Goal: Task Accomplishment & Management: Use online tool/utility

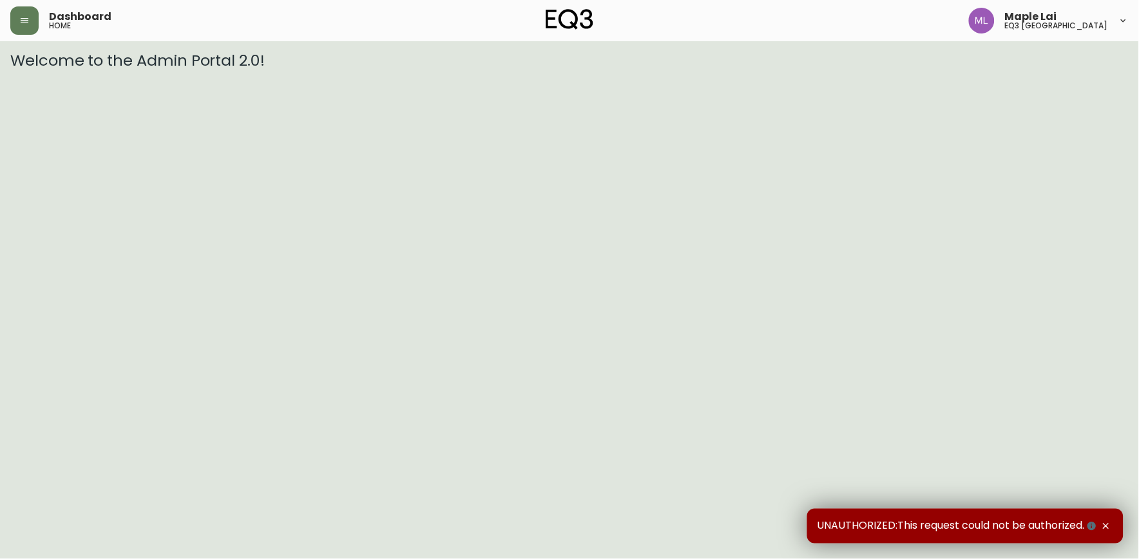
click at [1109, 522] on icon "button" at bounding box center [1106, 526] width 10 height 10
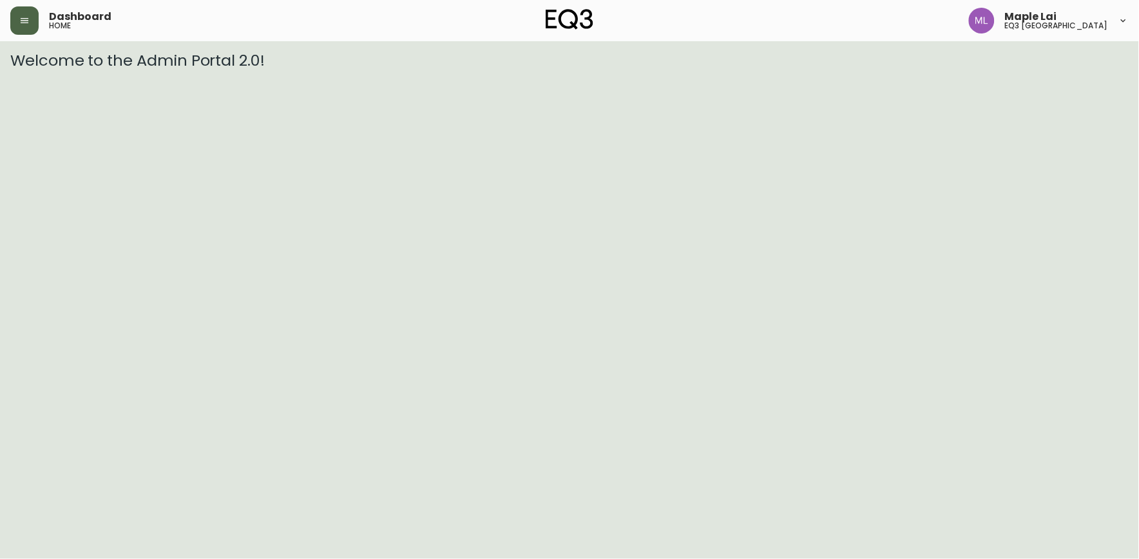
click at [28, 15] on icon "button" at bounding box center [24, 20] width 10 height 10
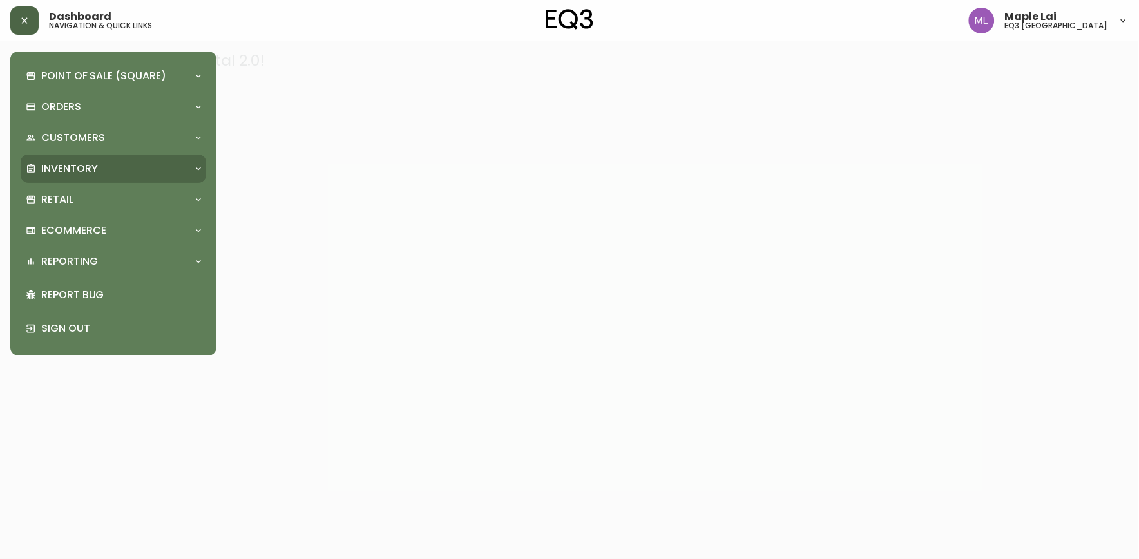
click at [120, 174] on div "Inventory" at bounding box center [107, 169] width 162 height 14
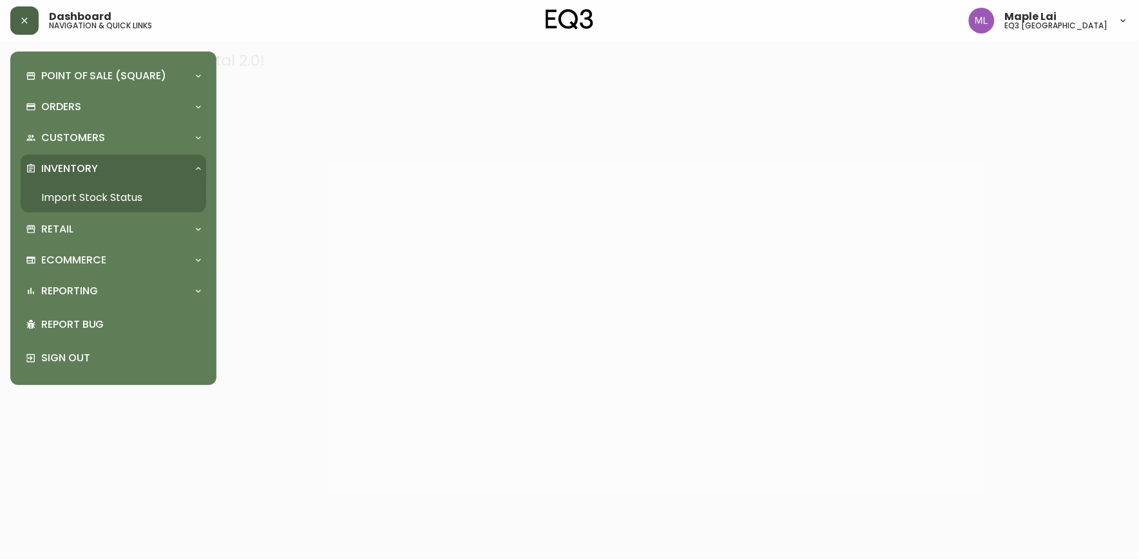
click at [120, 189] on link "Import Stock Status" at bounding box center [113, 198] width 185 height 30
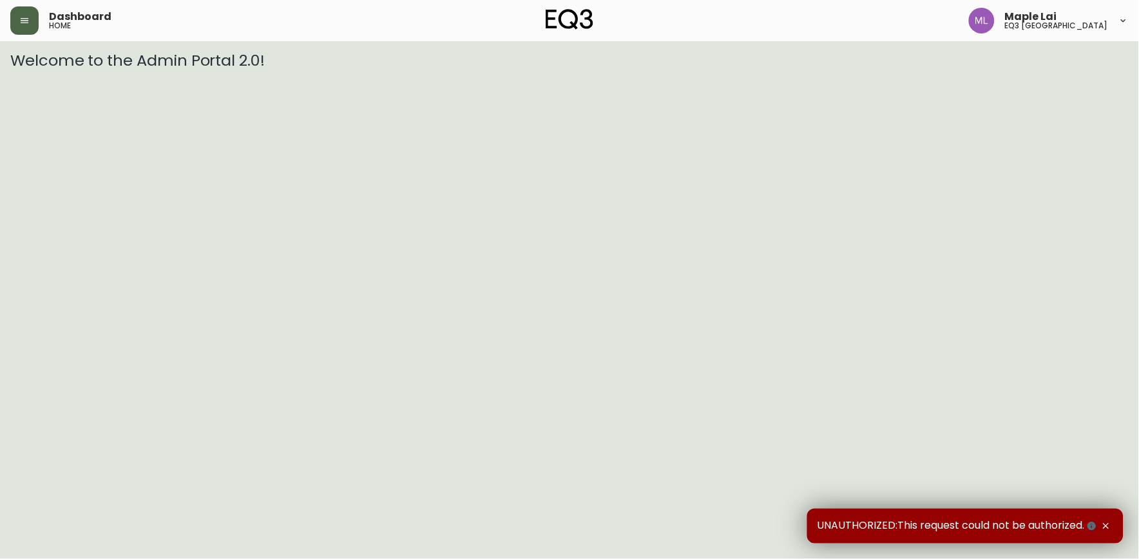
click at [26, 20] on icon "button" at bounding box center [24, 20] width 10 height 10
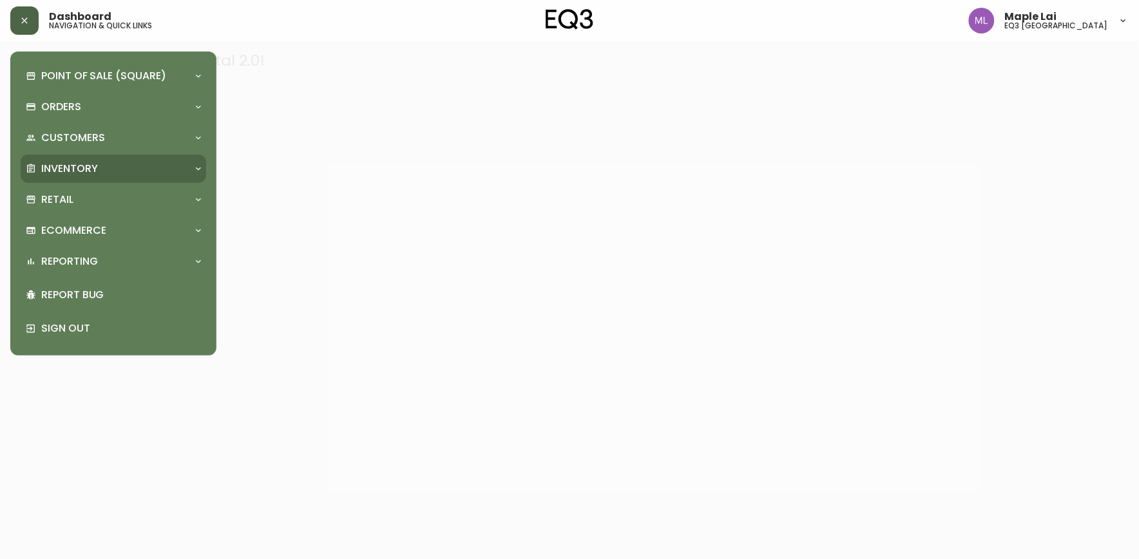
click at [107, 177] on div "Inventory" at bounding box center [113, 169] width 185 height 28
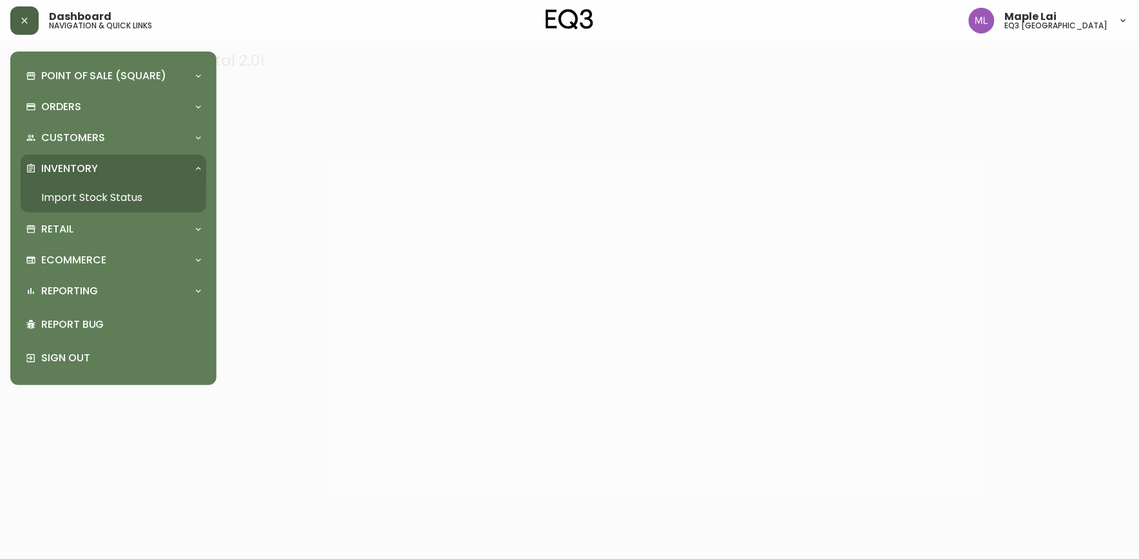
click at [108, 204] on link "Import Stock Status" at bounding box center [113, 198] width 185 height 30
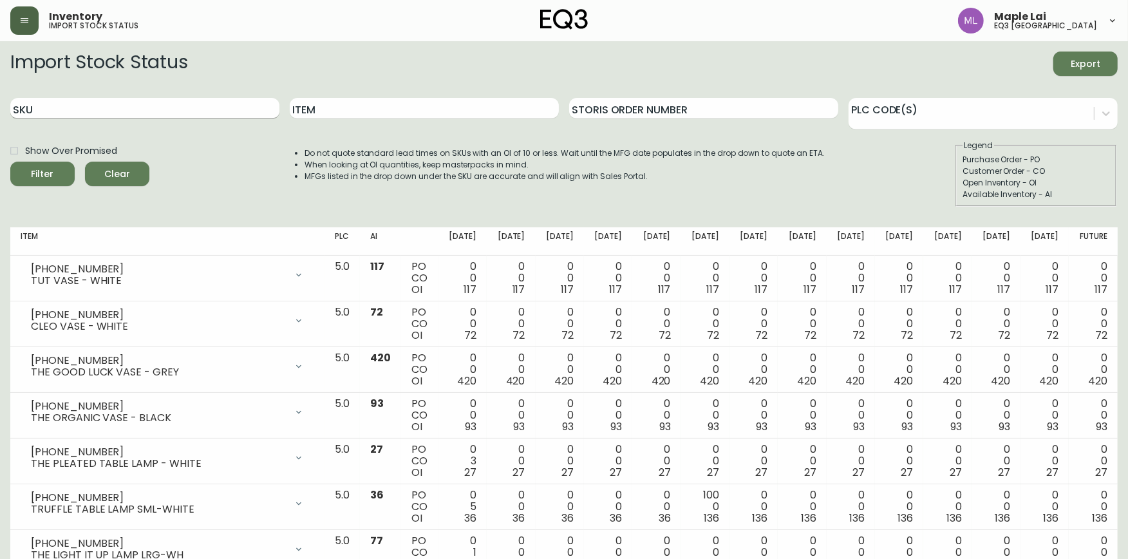
drag, startPoint x: 142, startPoint y: 117, endPoint x: 147, endPoint y: 109, distance: 8.9
click at [146, 110] on input "SKU" at bounding box center [144, 108] width 269 height 21
paste input "3020-986-13-A"
click at [10, 162] on button "Filter" at bounding box center [42, 174] width 64 height 24
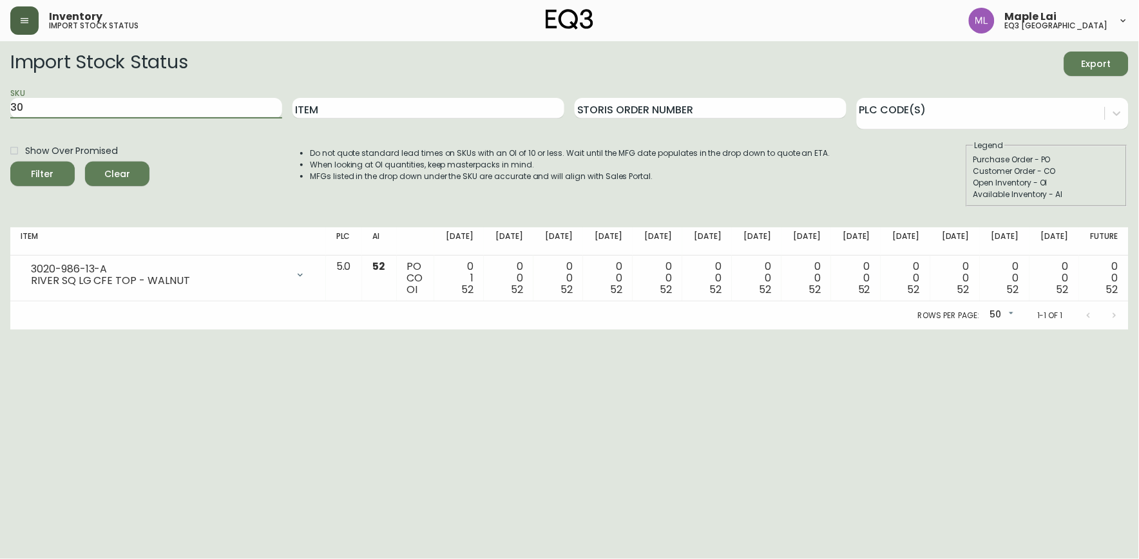
type input "3"
click at [10, 162] on button "Filter" at bounding box center [42, 174] width 64 height 24
